Goal: Book appointment/travel/reservation

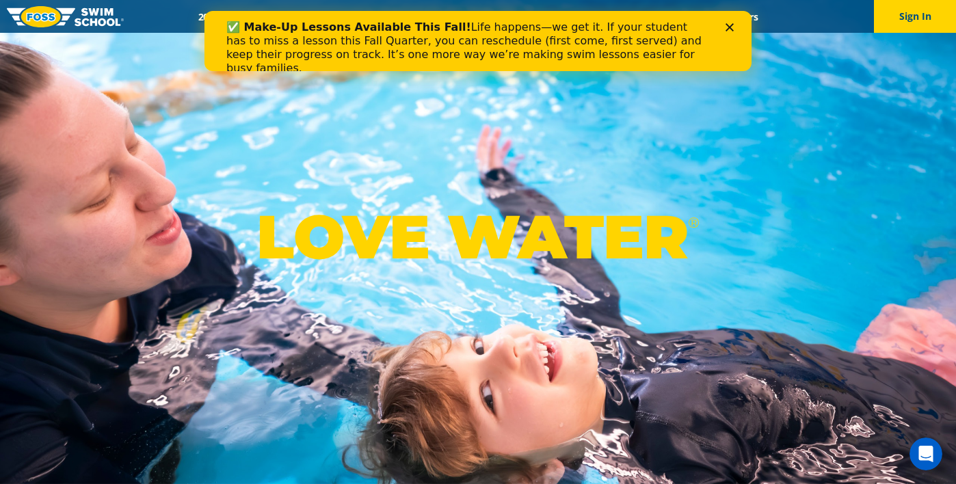
click at [734, 30] on div "Close" at bounding box center [732, 27] width 14 height 8
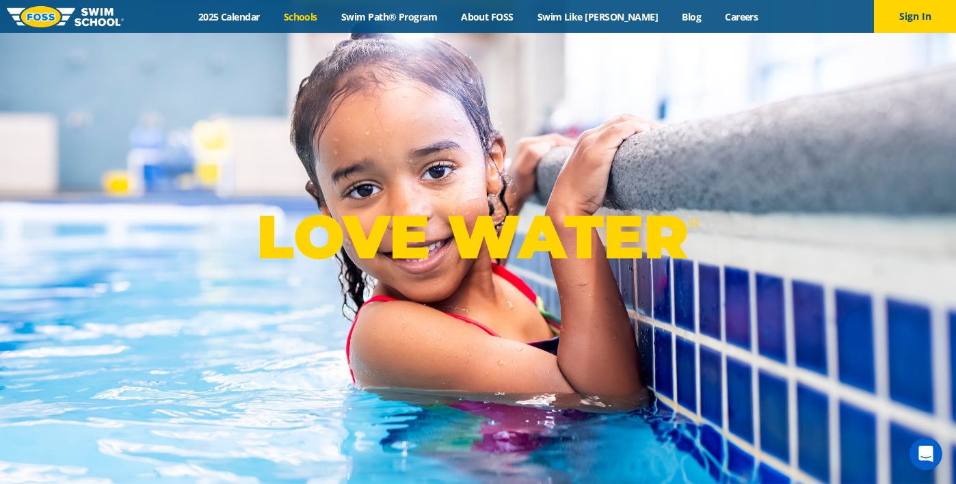
click at [322, 15] on link "Schools" at bounding box center [299, 16] width 57 height 13
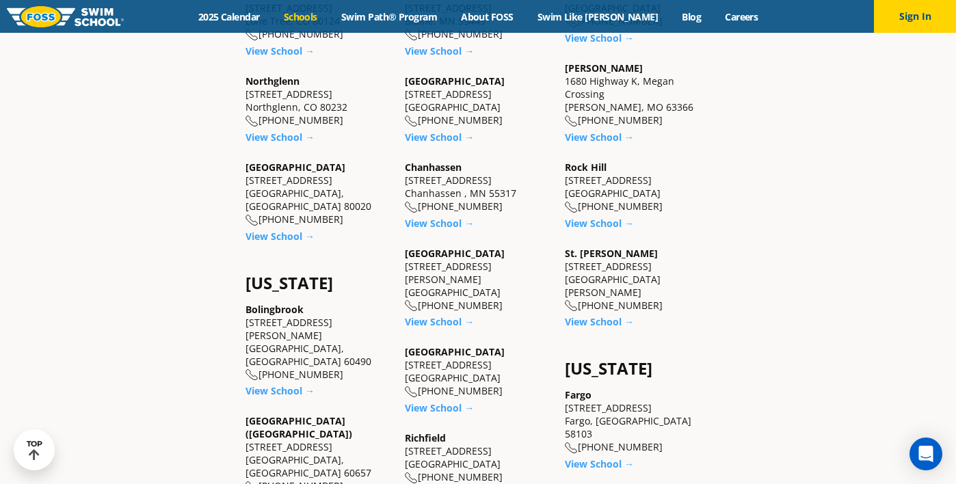
scroll to position [747, 0]
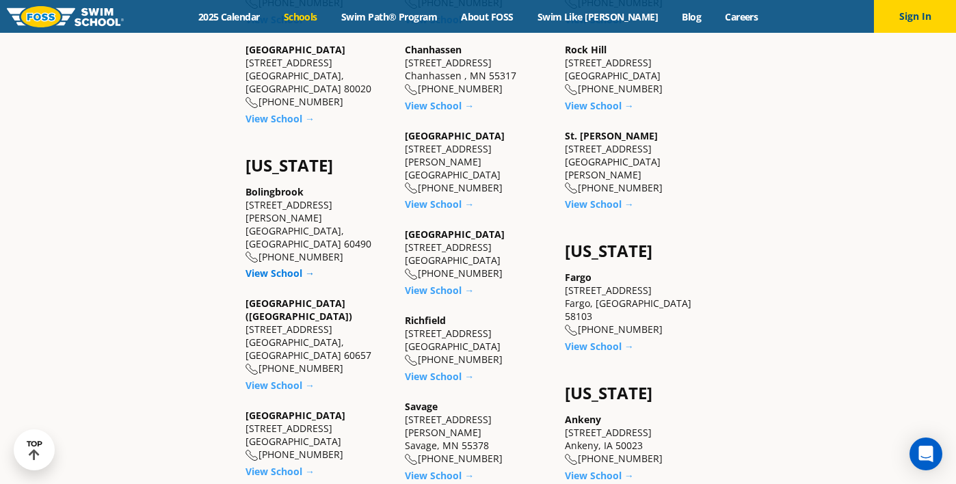
click at [272, 267] on link "View School →" at bounding box center [279, 273] width 69 height 13
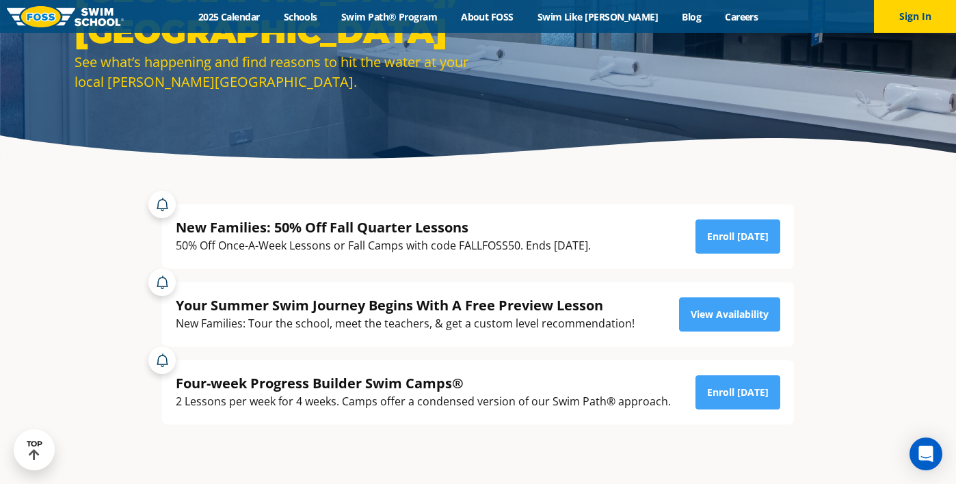
scroll to position [170, 0]
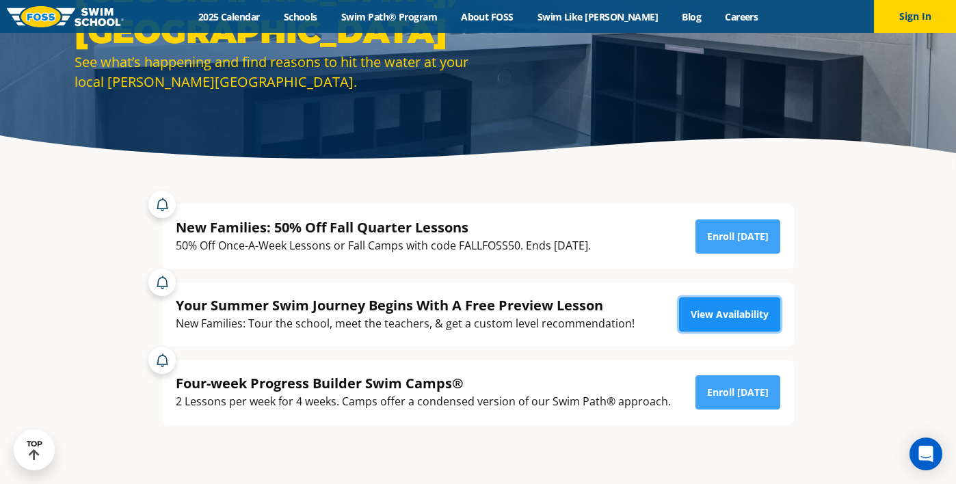
click at [703, 318] on link "View Availability" at bounding box center [729, 314] width 101 height 34
